Goal: Task Accomplishment & Management: Manage account settings

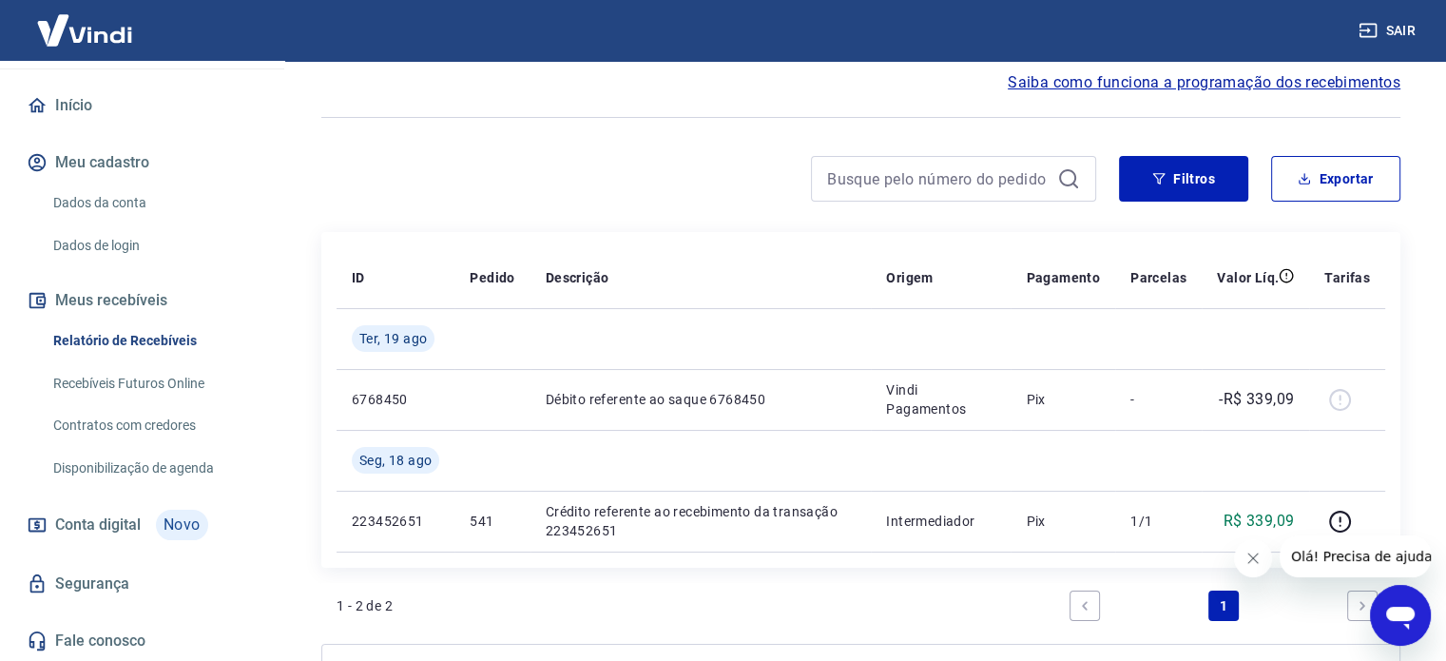
scroll to position [190, 0]
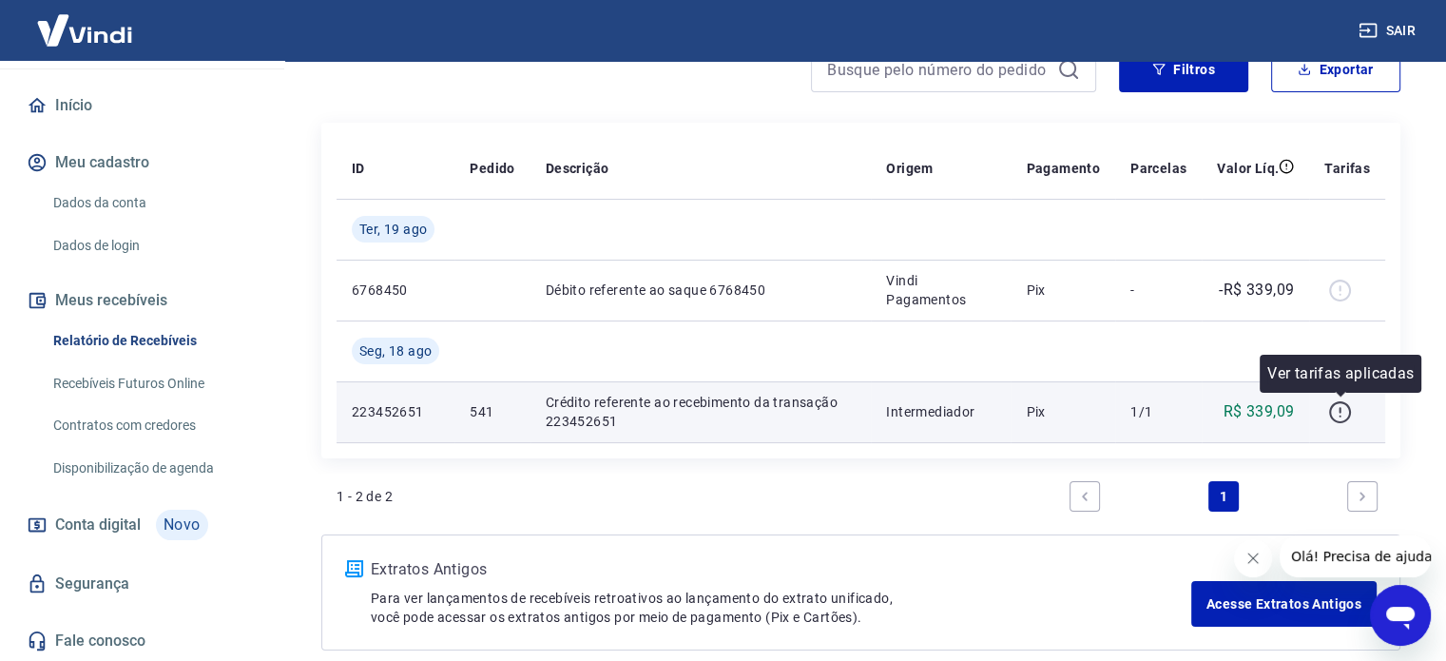
click at [1345, 410] on icon "button" at bounding box center [1340, 412] width 24 height 24
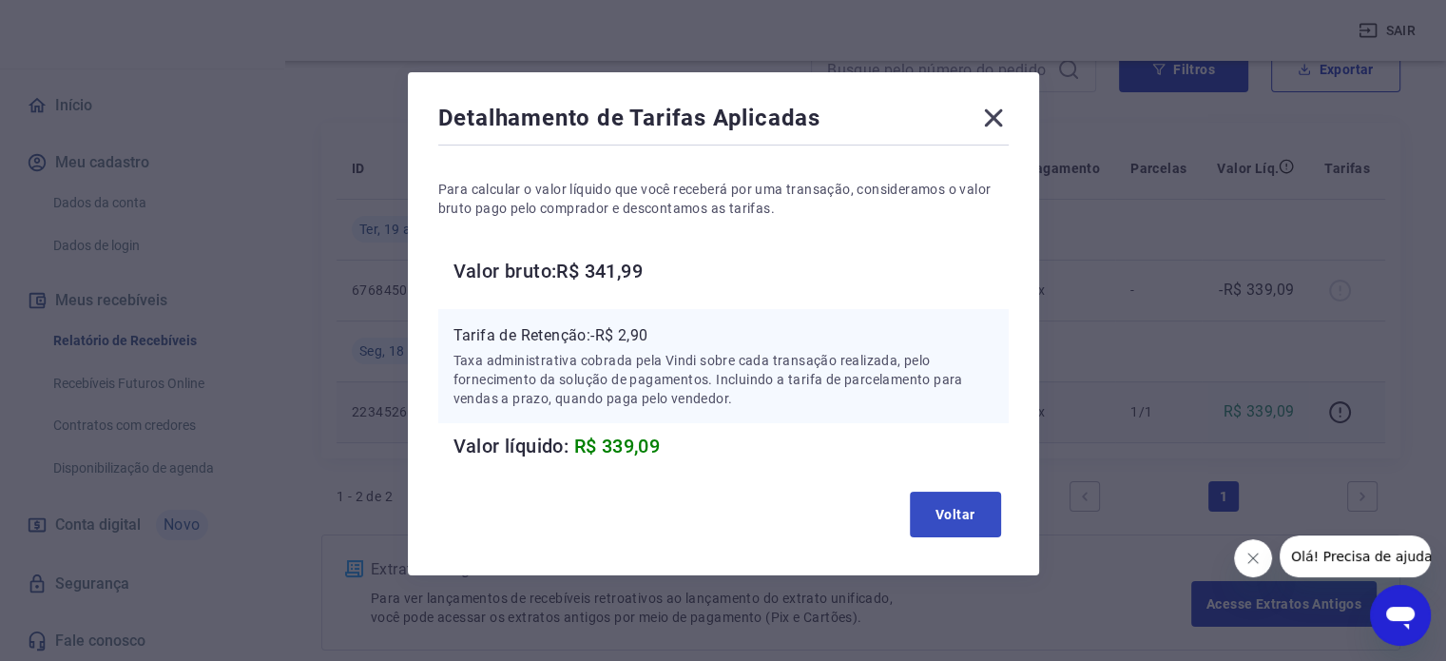
scroll to position [24, 0]
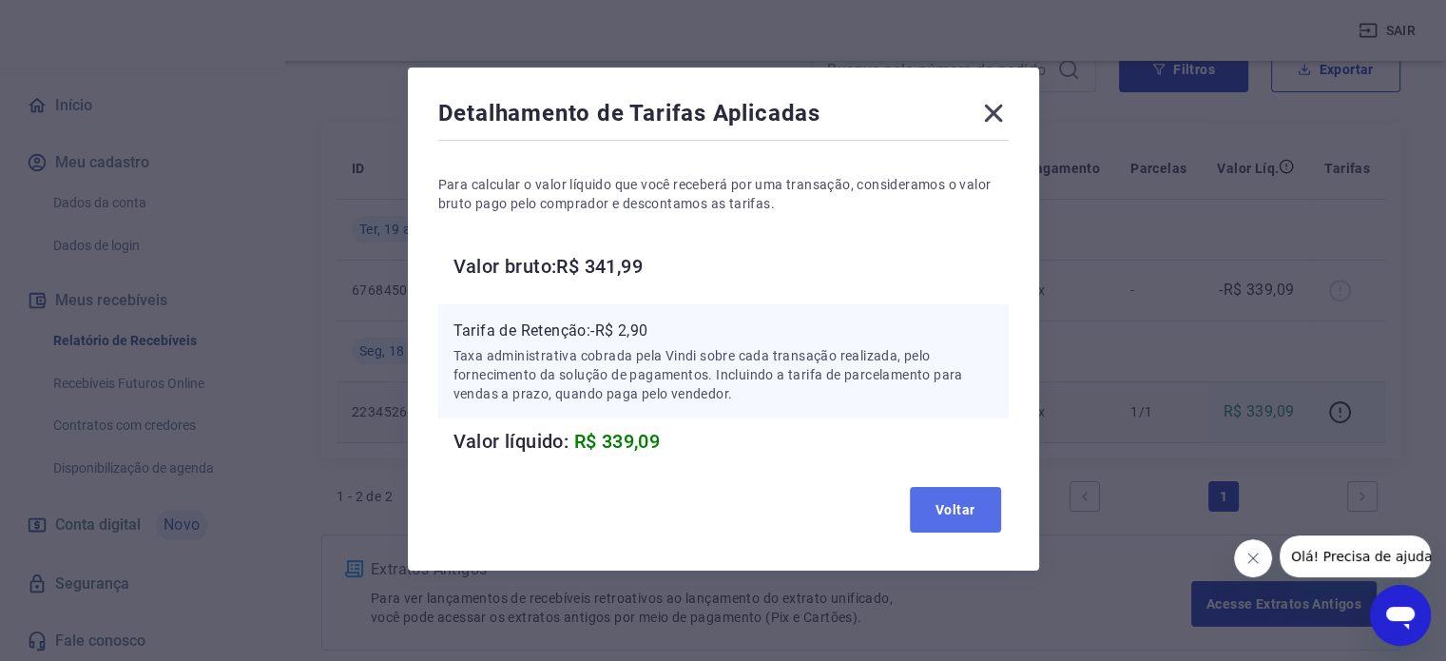
click at [973, 512] on button "Voltar" at bounding box center [955, 510] width 91 height 46
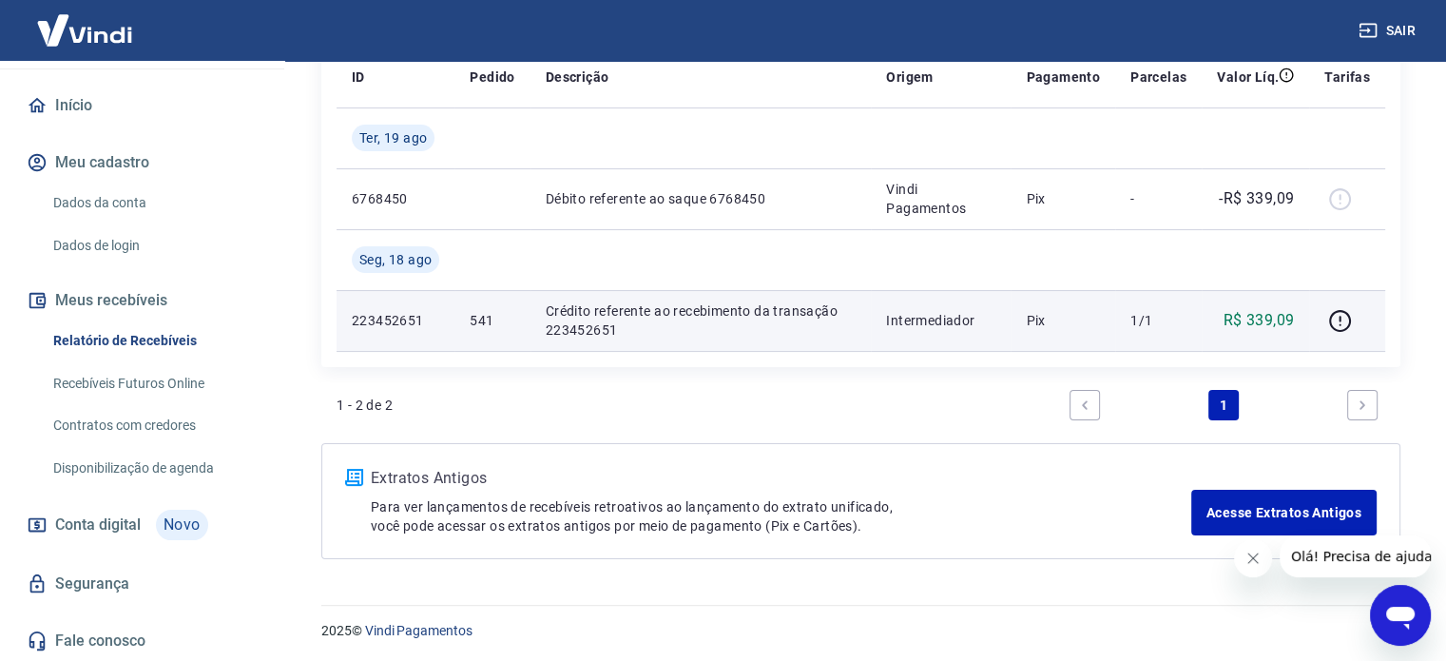
scroll to position [282, 0]
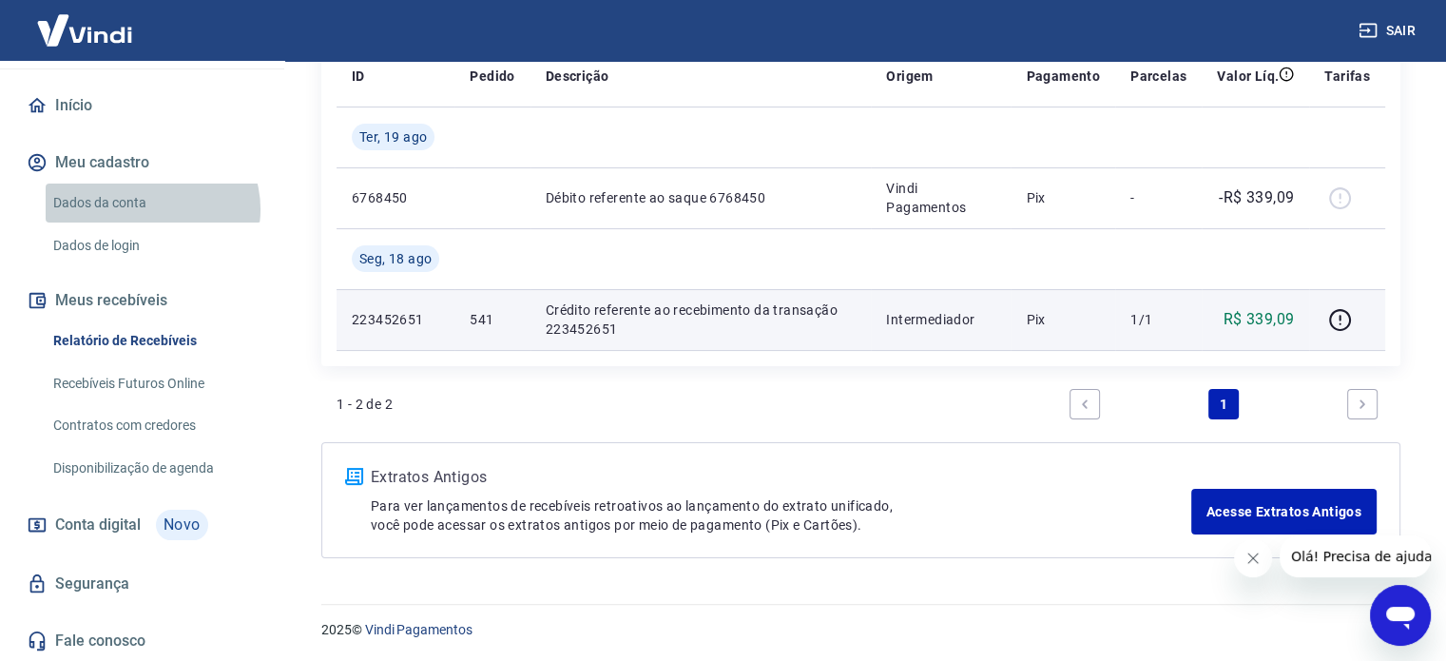
click at [151, 208] on link "Dados da conta" at bounding box center [154, 202] width 216 height 39
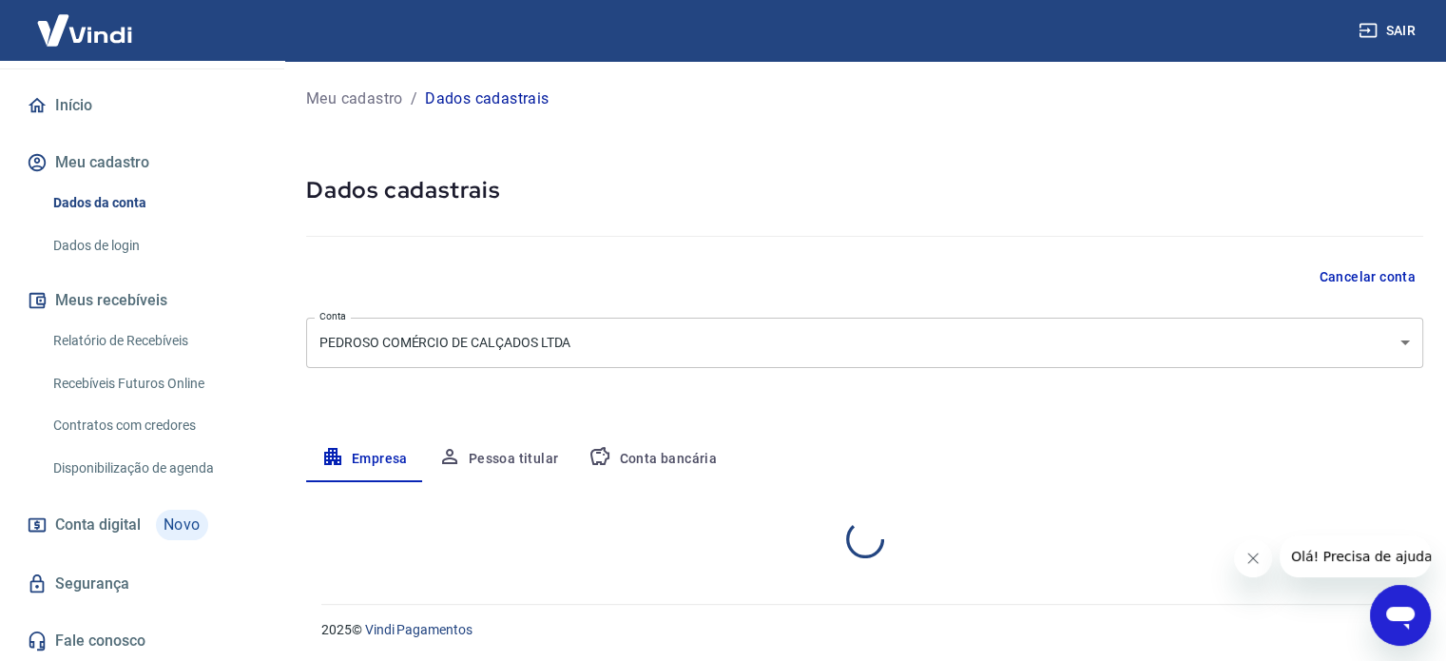
select select "MG"
select select "business"
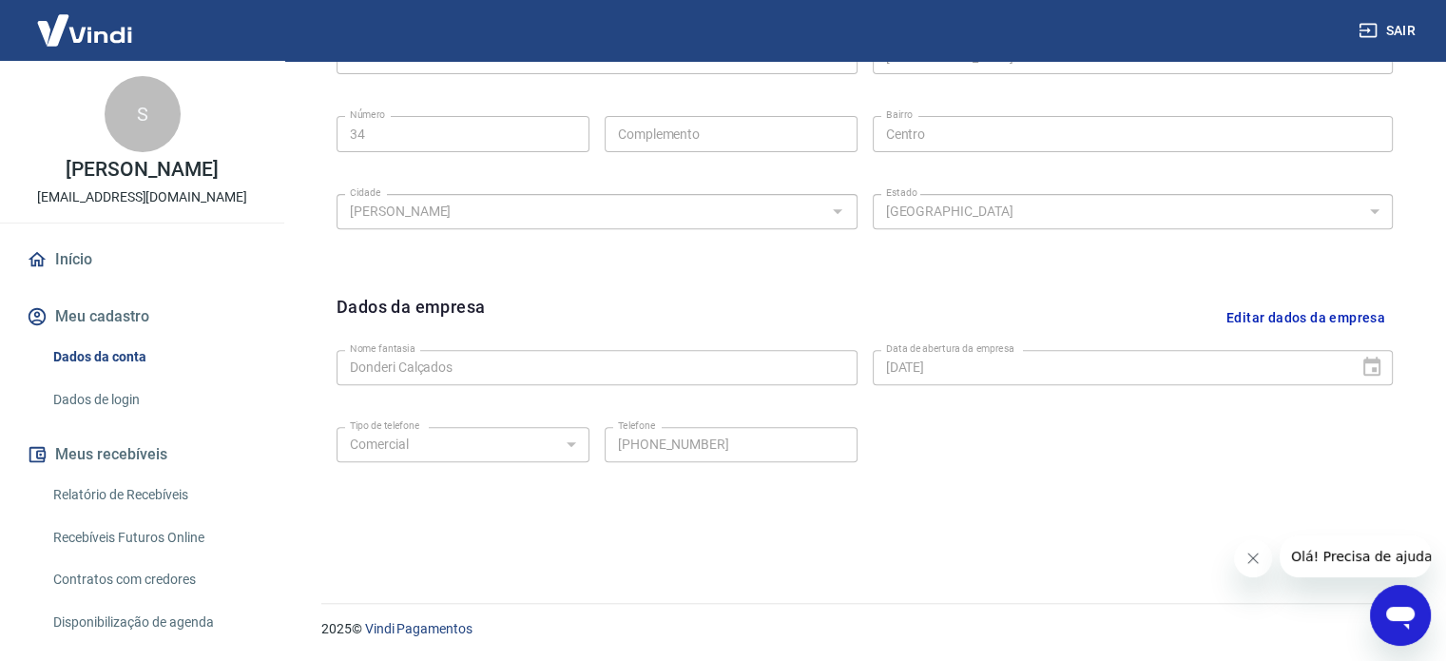
click at [102, 267] on link "Início" at bounding box center [142, 260] width 239 height 42
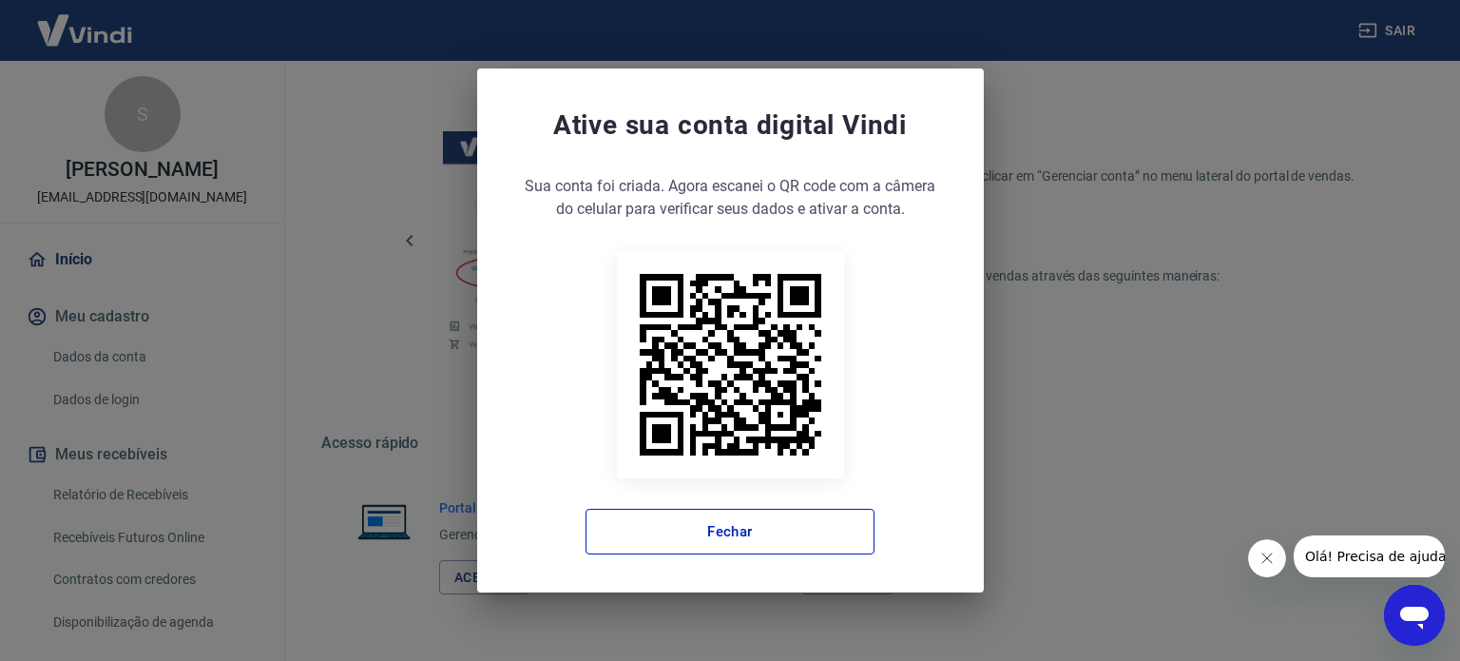
scroll to position [1176, 0]
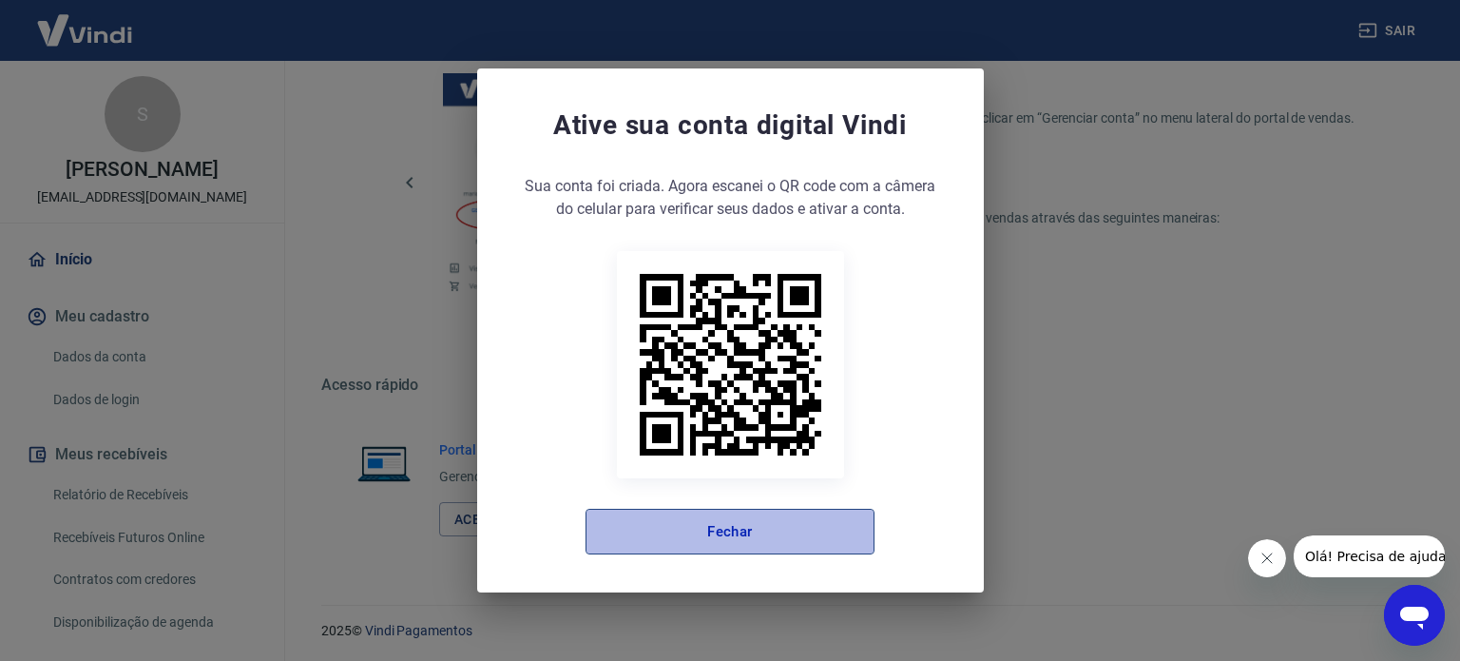
click at [671, 522] on button "Fechar" at bounding box center [729, 531] width 289 height 46
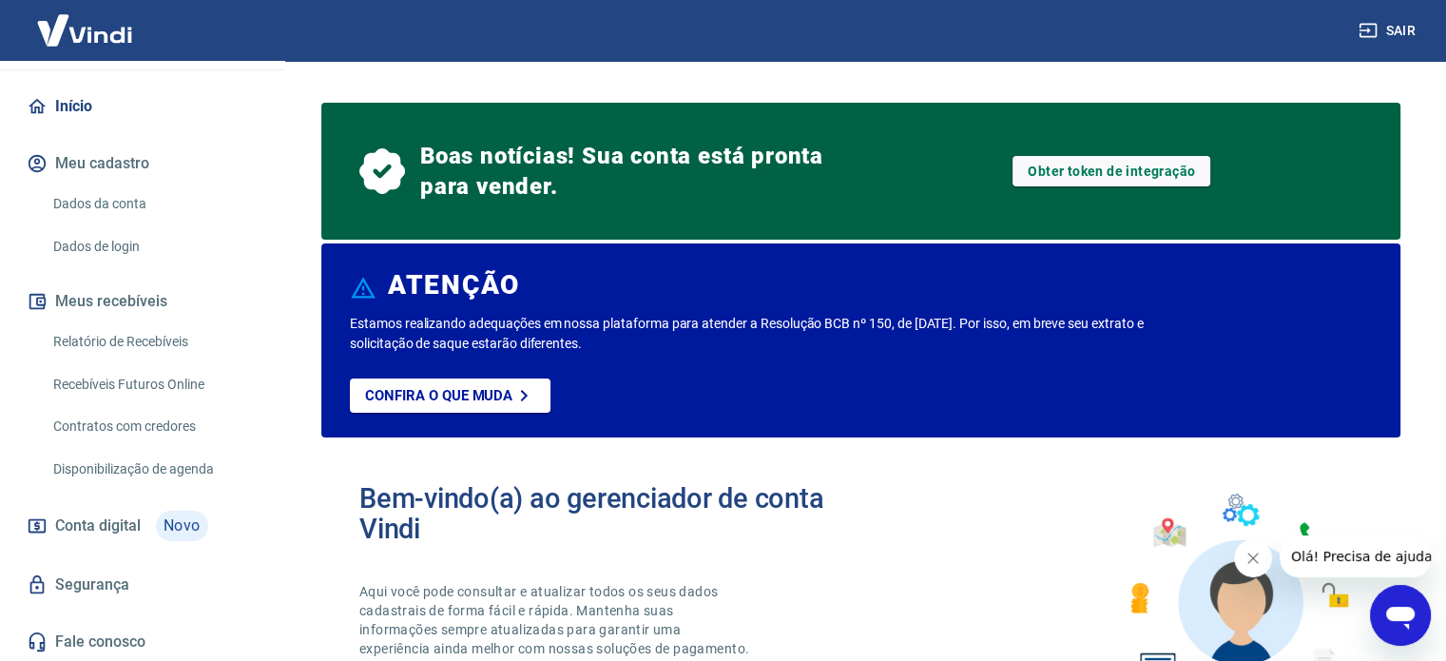
scroll to position [154, 0]
click at [156, 331] on link "Relatório de Recebíveis" at bounding box center [154, 340] width 216 height 39
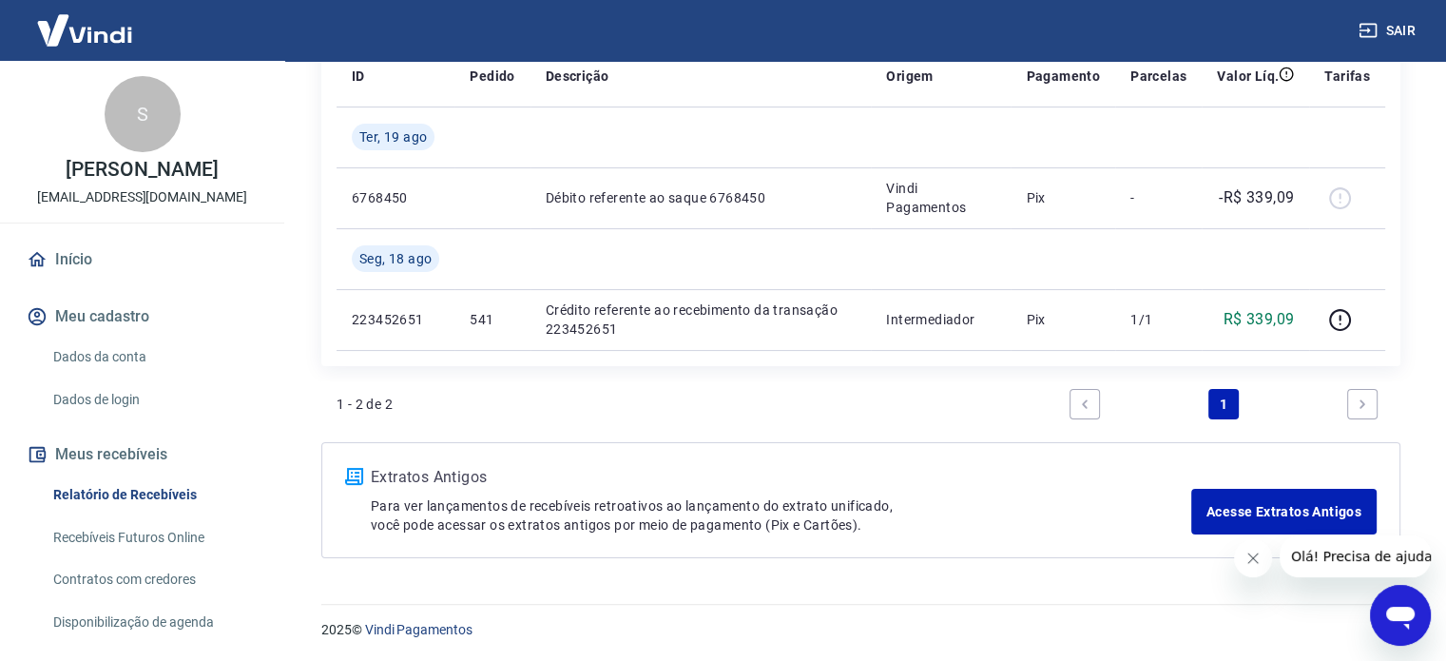
click at [121, 366] on link "Dados da conta" at bounding box center [154, 356] width 216 height 39
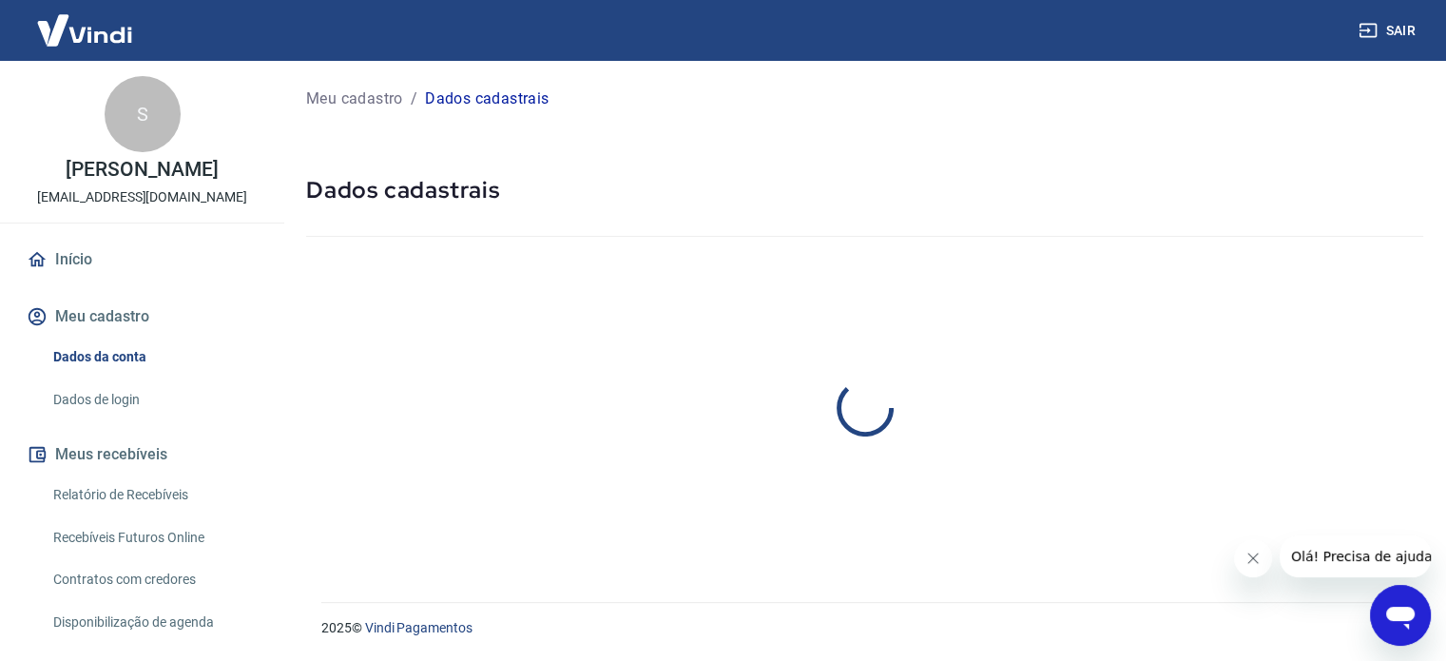
select select "MG"
select select "business"
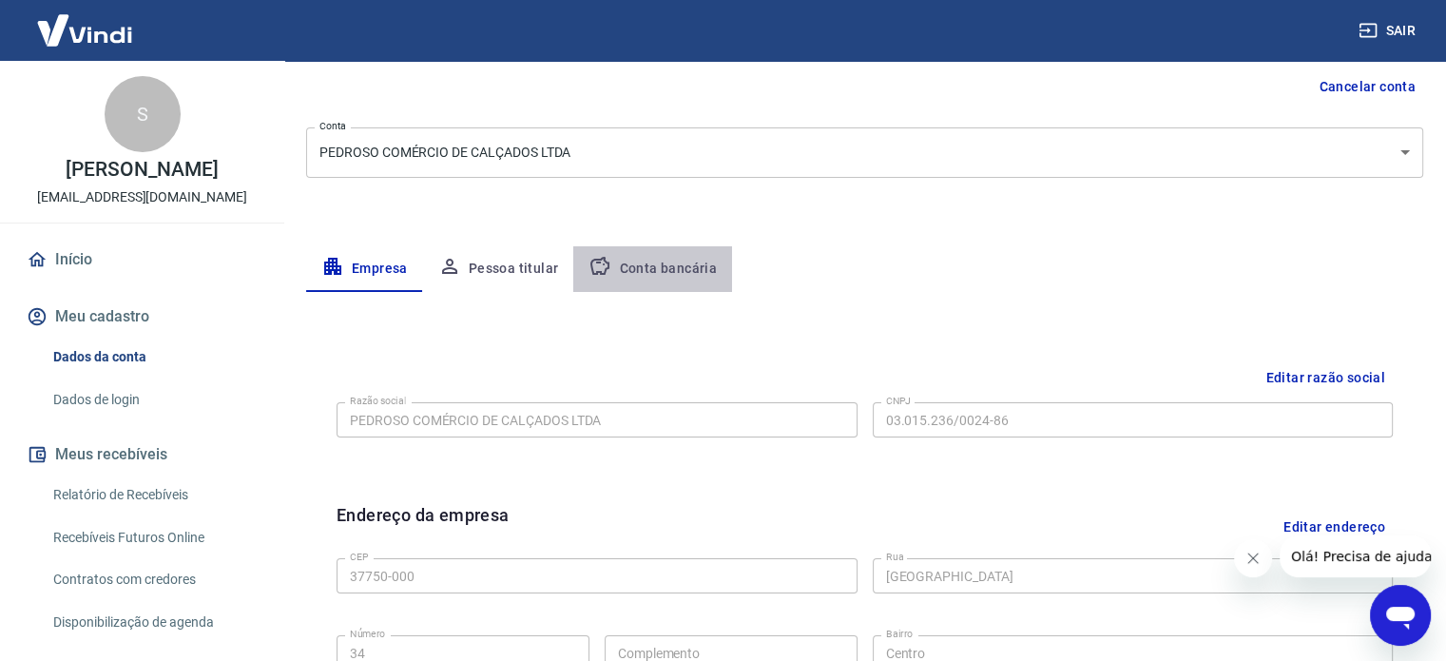
click at [669, 267] on button "Conta bancária" at bounding box center [652, 269] width 159 height 46
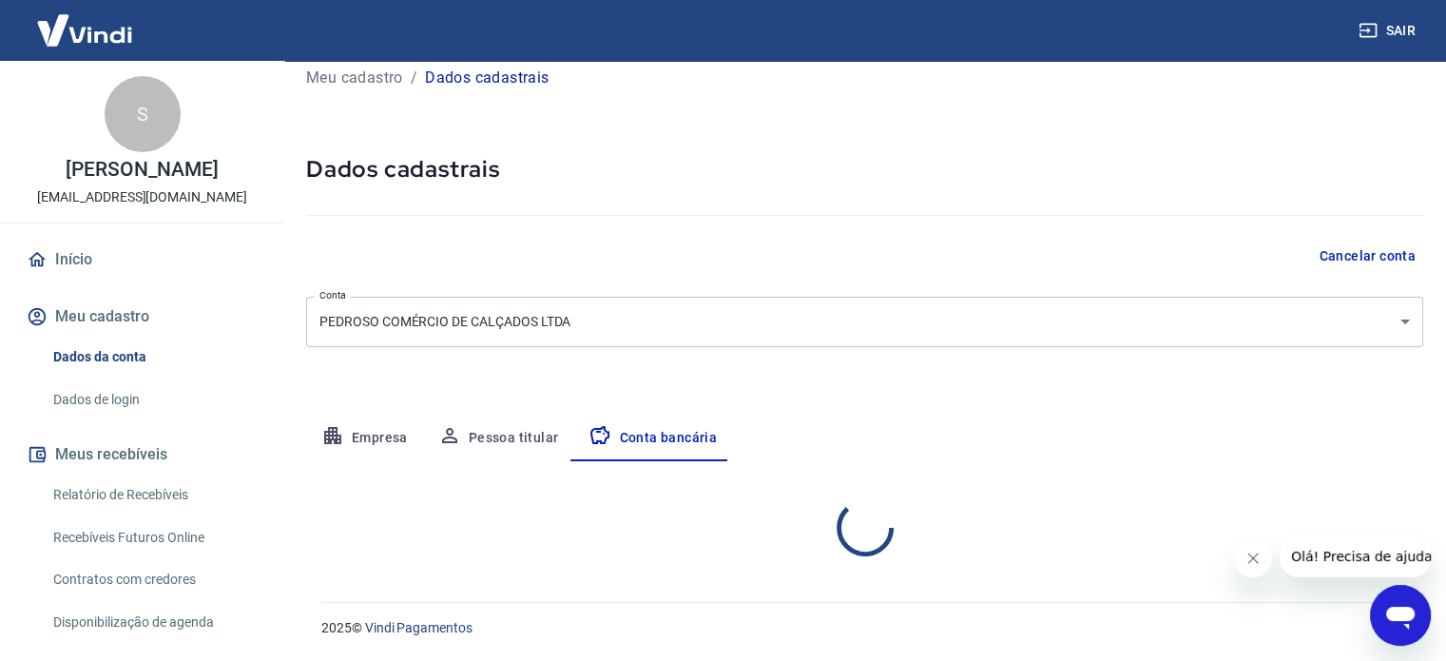
select select "1"
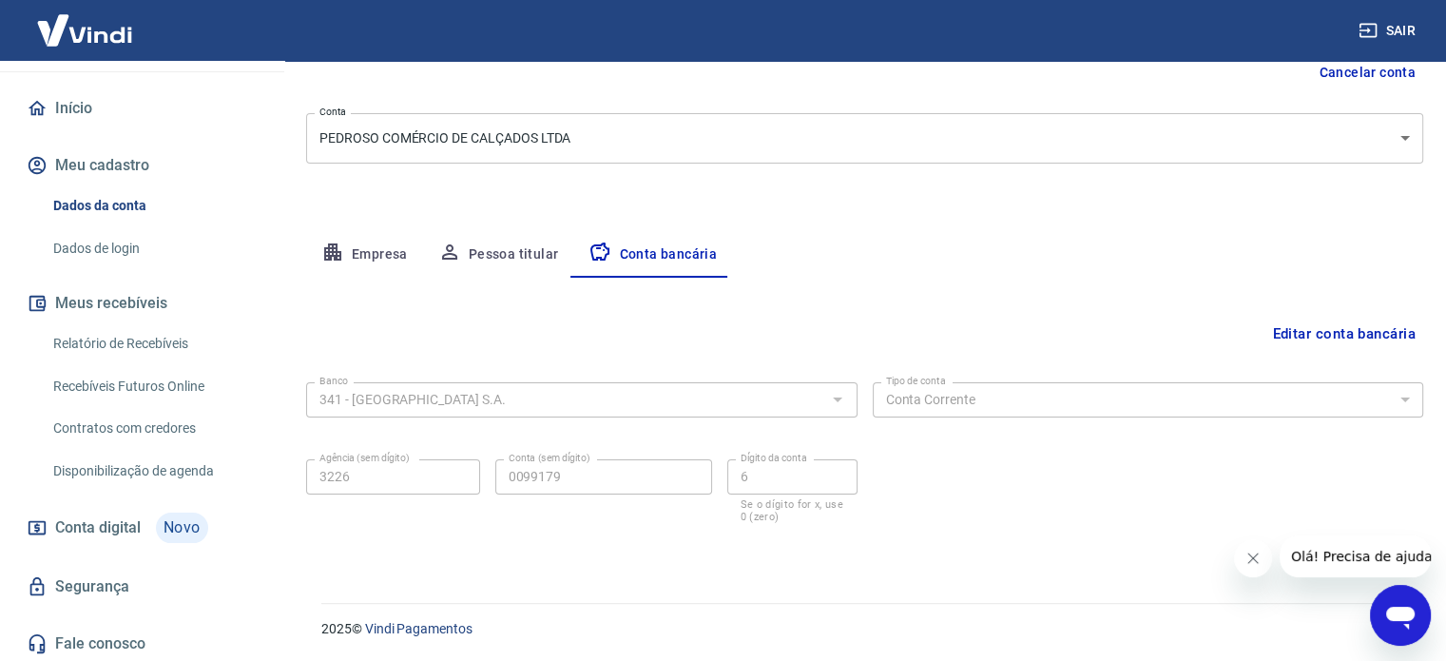
scroll to position [154, 0]
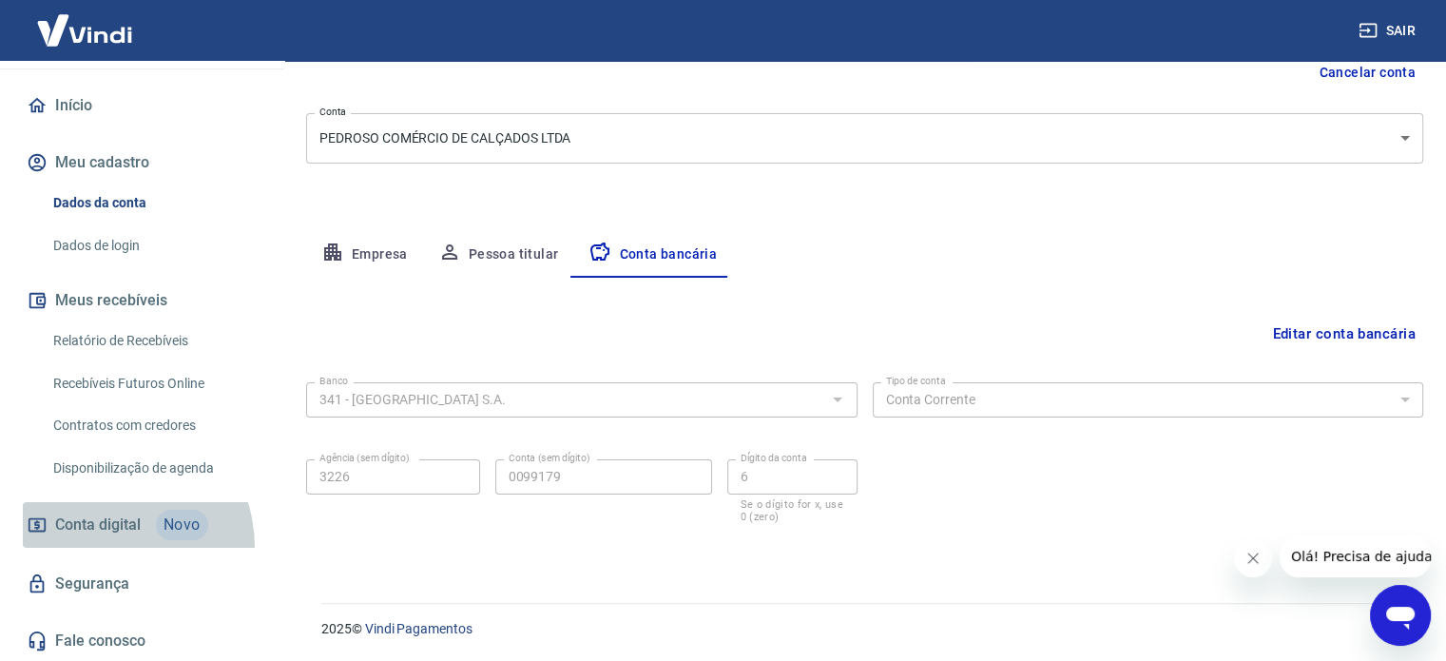
click at [99, 546] on link "Conta digital Novo" at bounding box center [142, 525] width 239 height 46
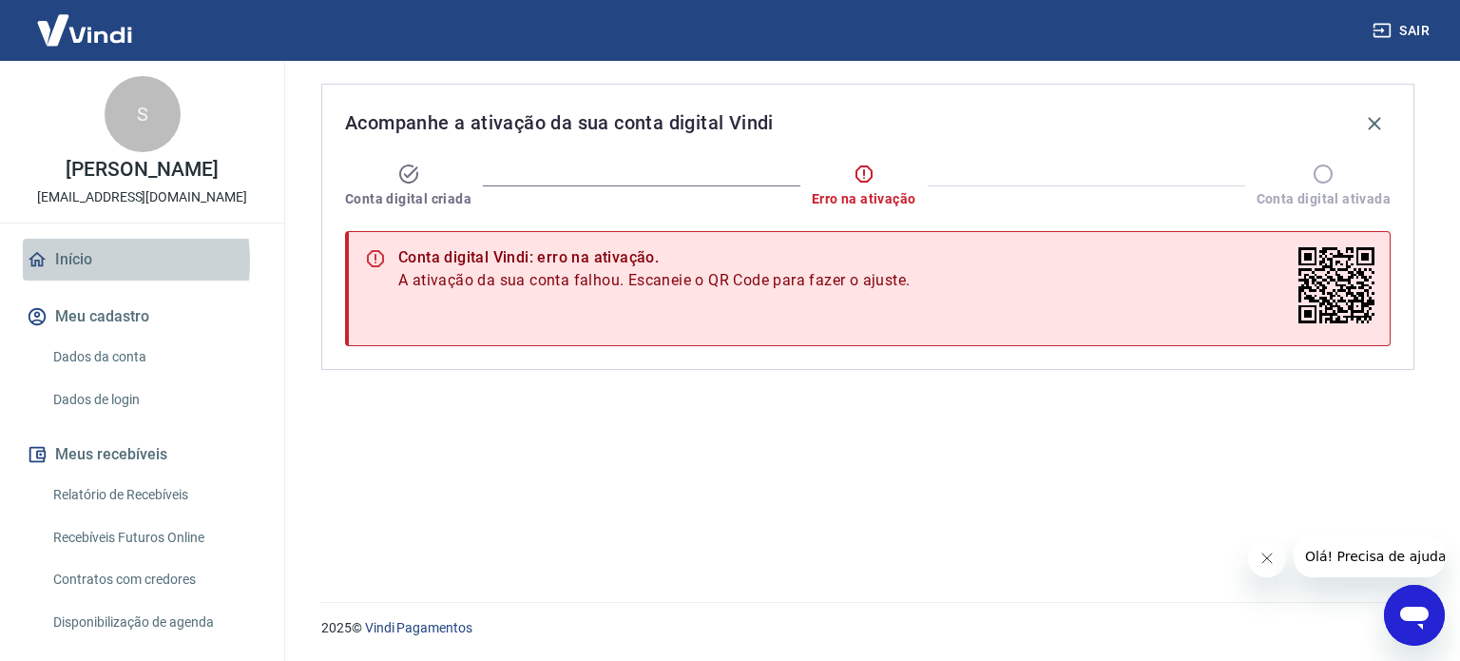
click at [69, 261] on link "Início" at bounding box center [142, 260] width 239 height 42
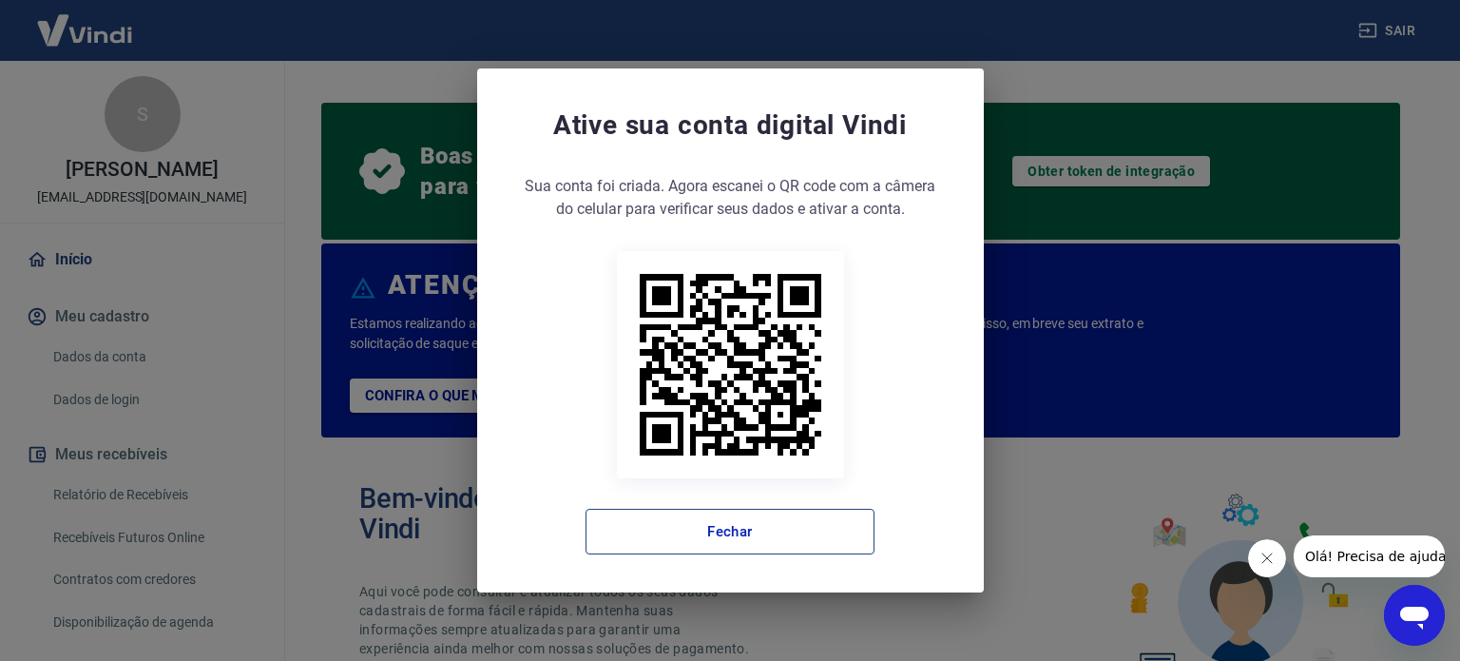
click at [663, 527] on button "Fechar" at bounding box center [729, 531] width 289 height 46
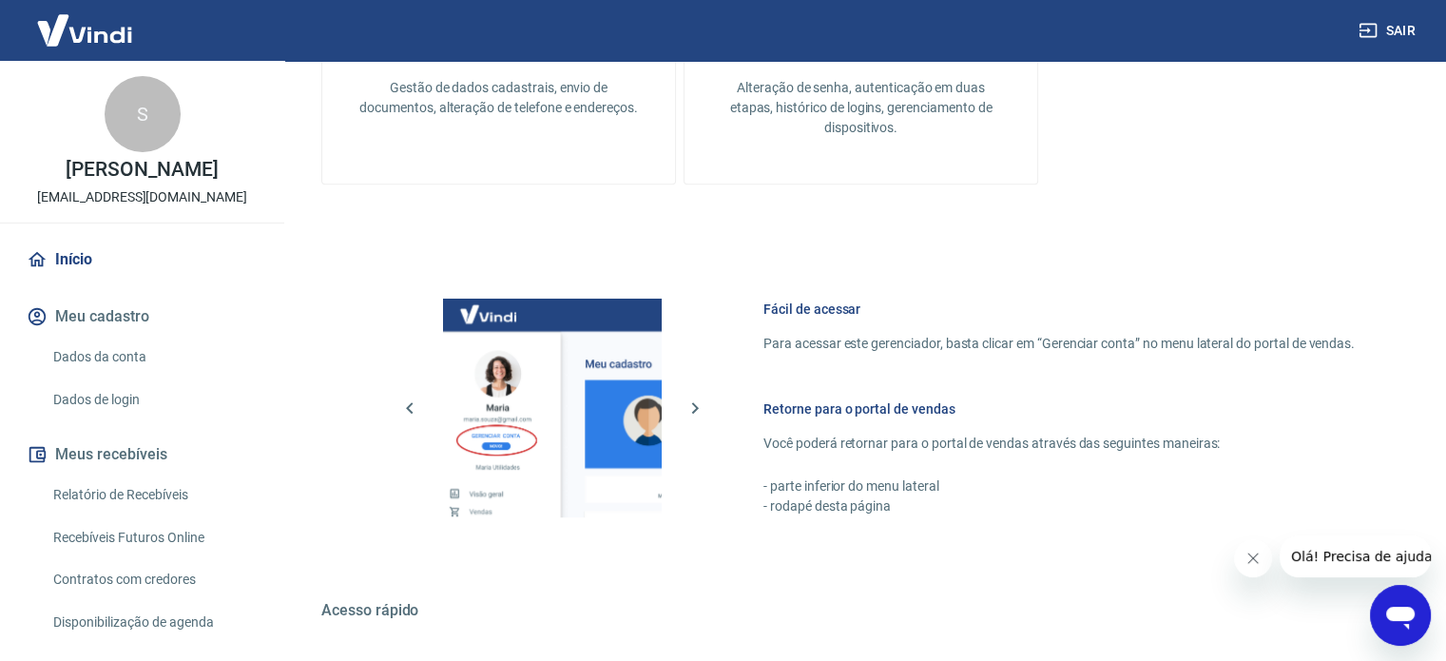
scroll to position [1178, 0]
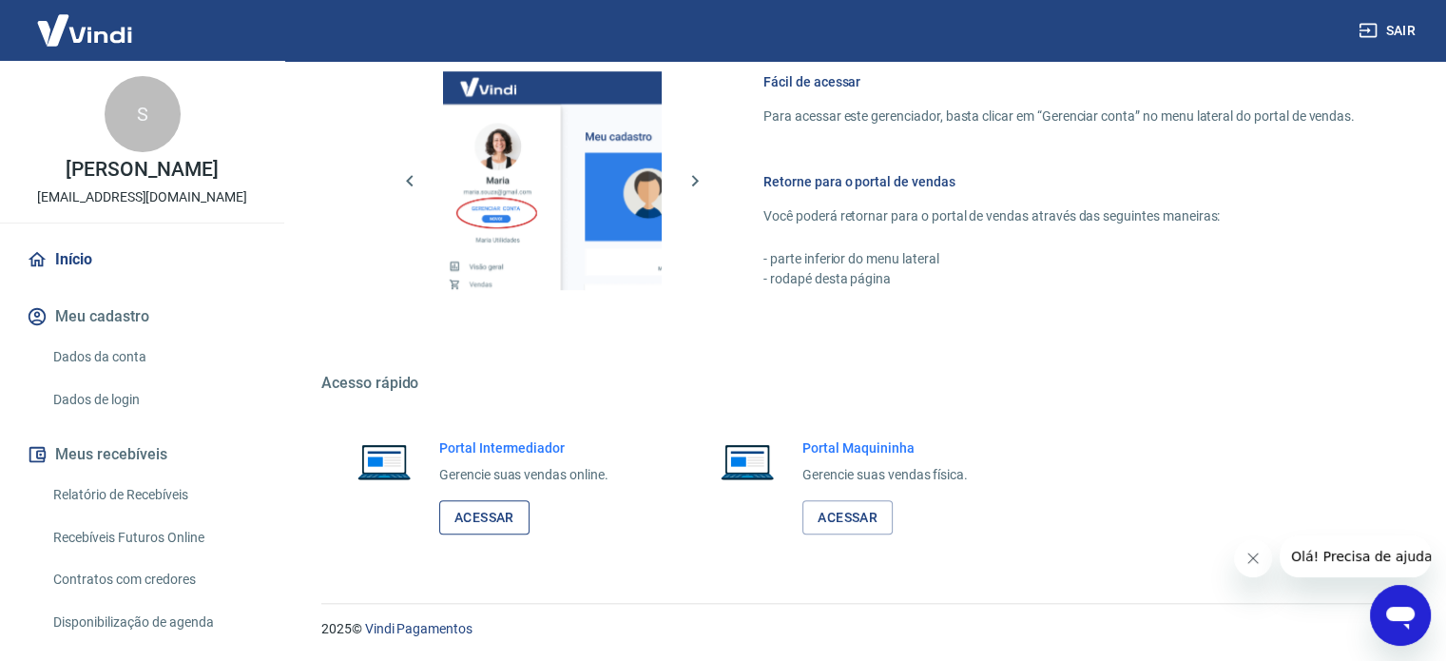
click at [480, 520] on link "Acessar" at bounding box center [484, 517] width 90 height 35
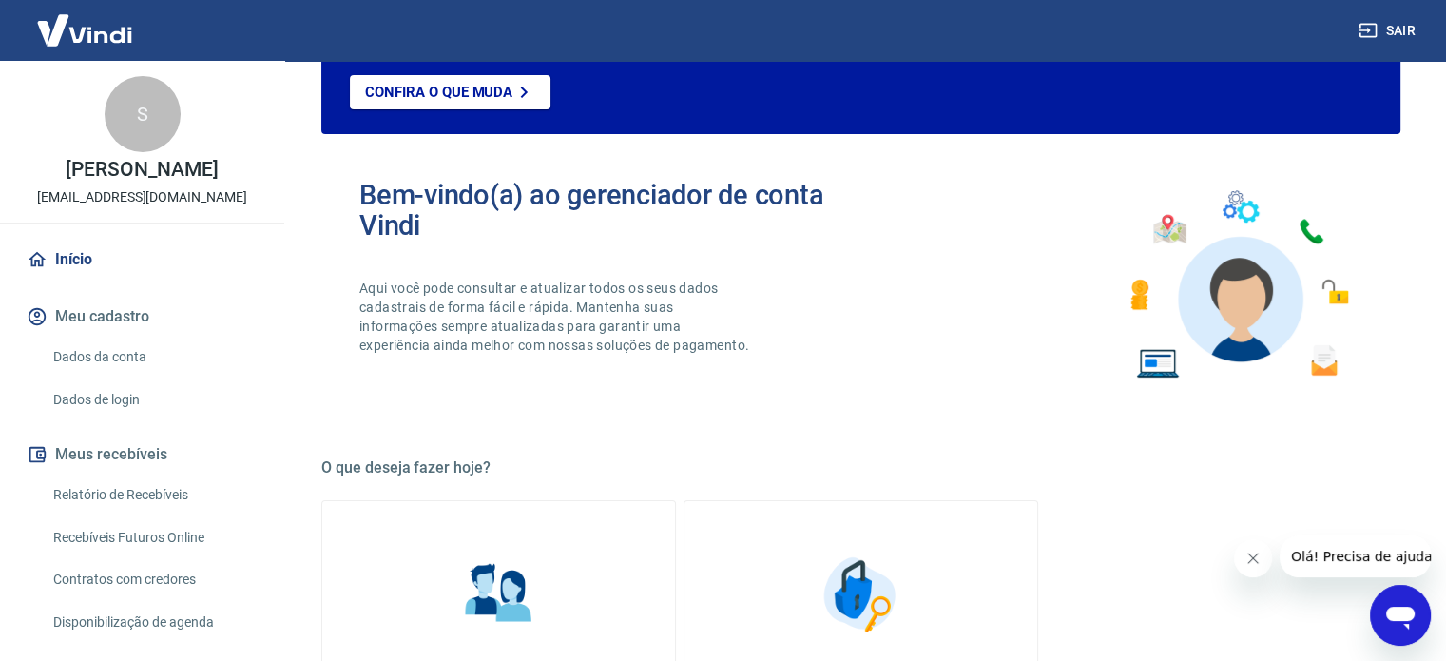
scroll to position [227, 0]
